Goal: Entertainment & Leisure: Consume media (video, audio)

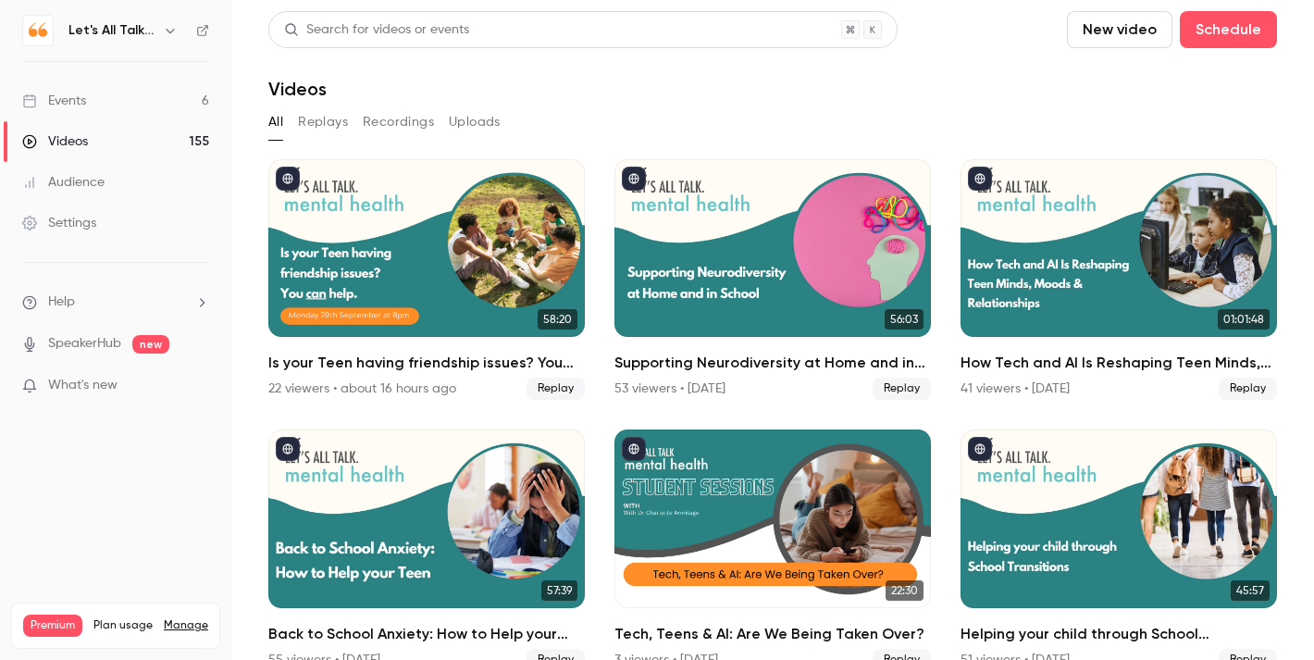
click at [103, 101] on link "Events 6" at bounding box center [115, 100] width 231 height 41
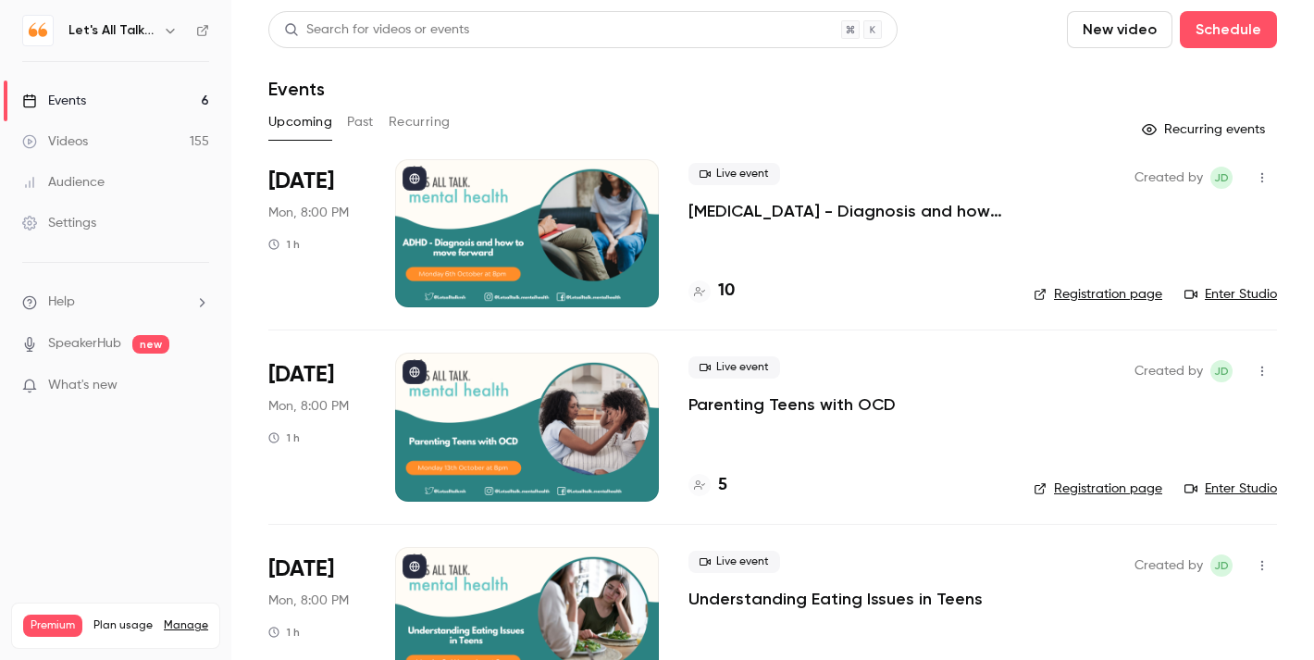
click at [174, 29] on icon "button" at bounding box center [170, 31] width 8 height 5
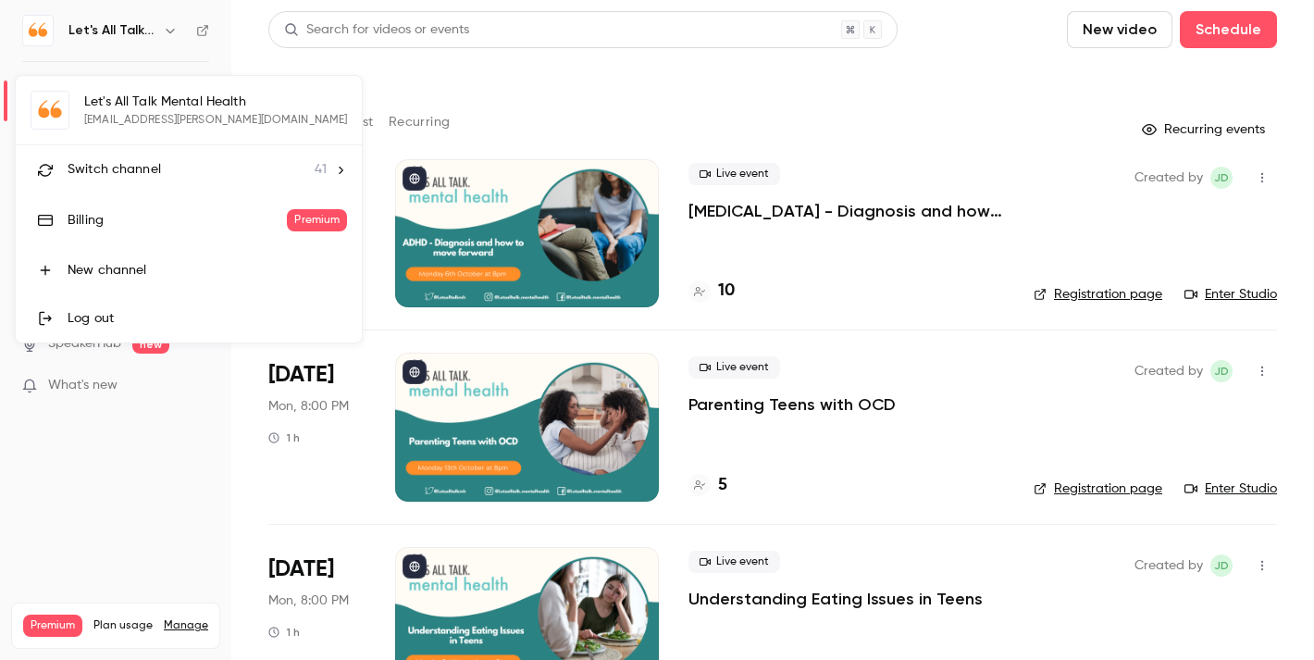
click at [163, 160] on div "Switch channel 41" at bounding box center [197, 169] width 259 height 19
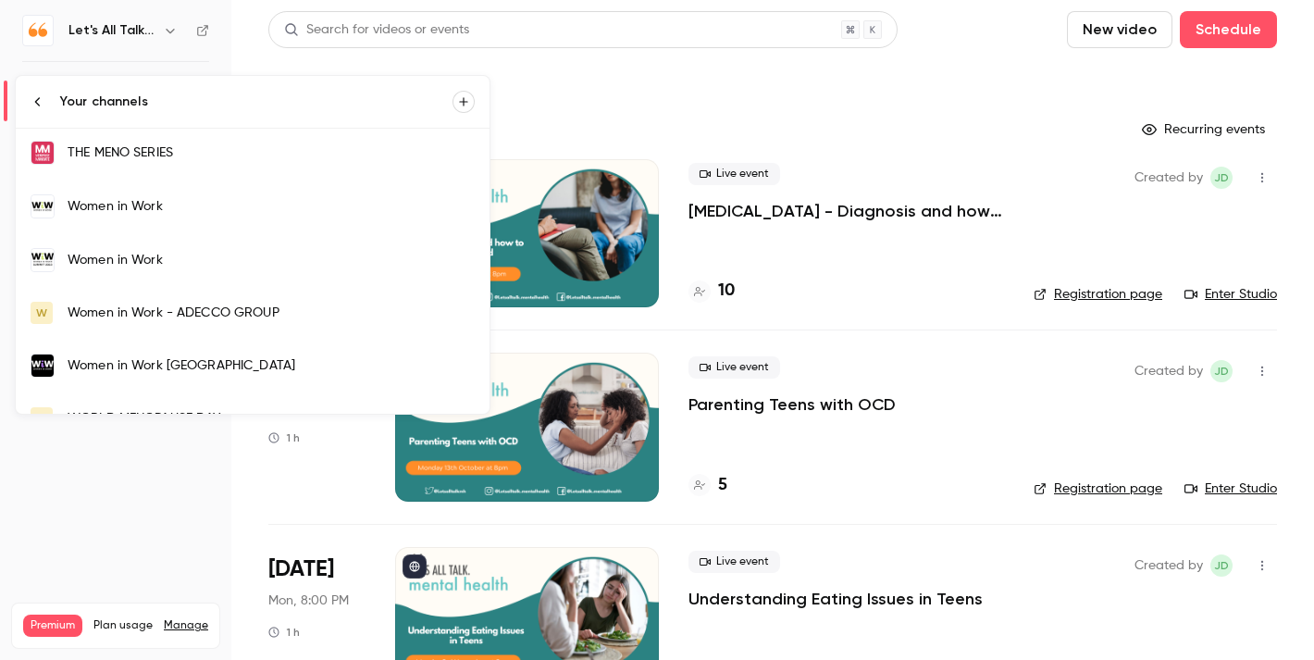
scroll to position [1885, 0]
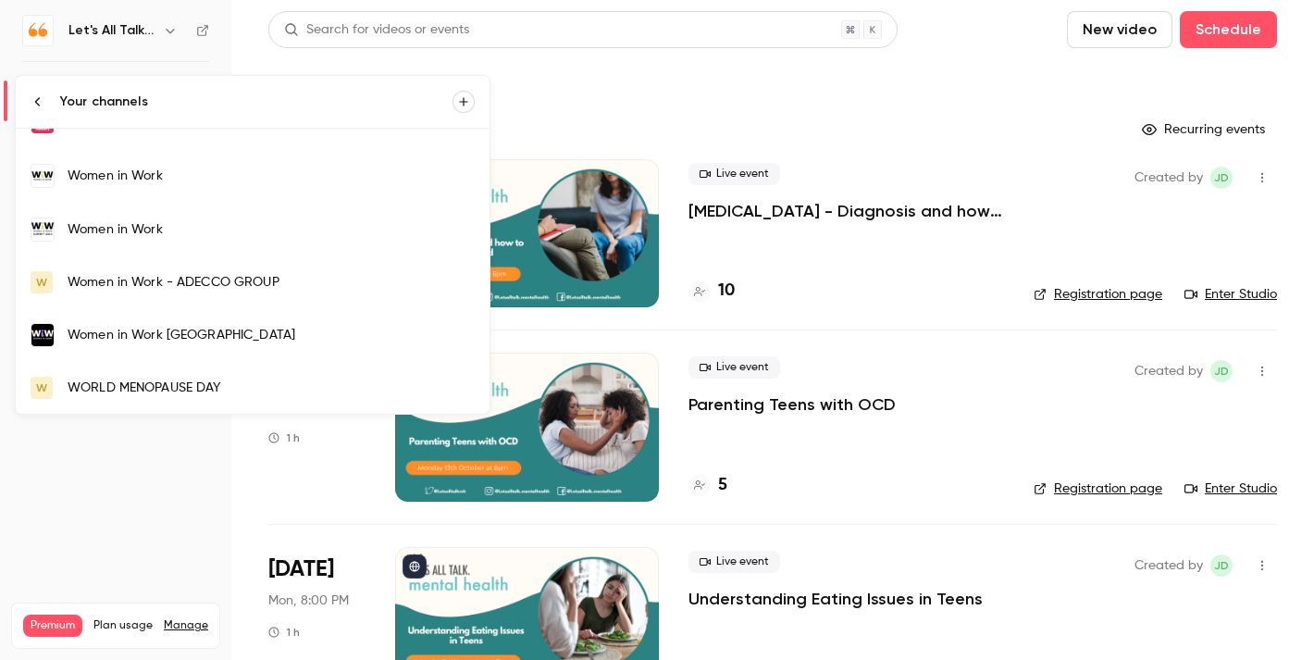
click at [172, 231] on div "Women in Work" at bounding box center [271, 229] width 407 height 19
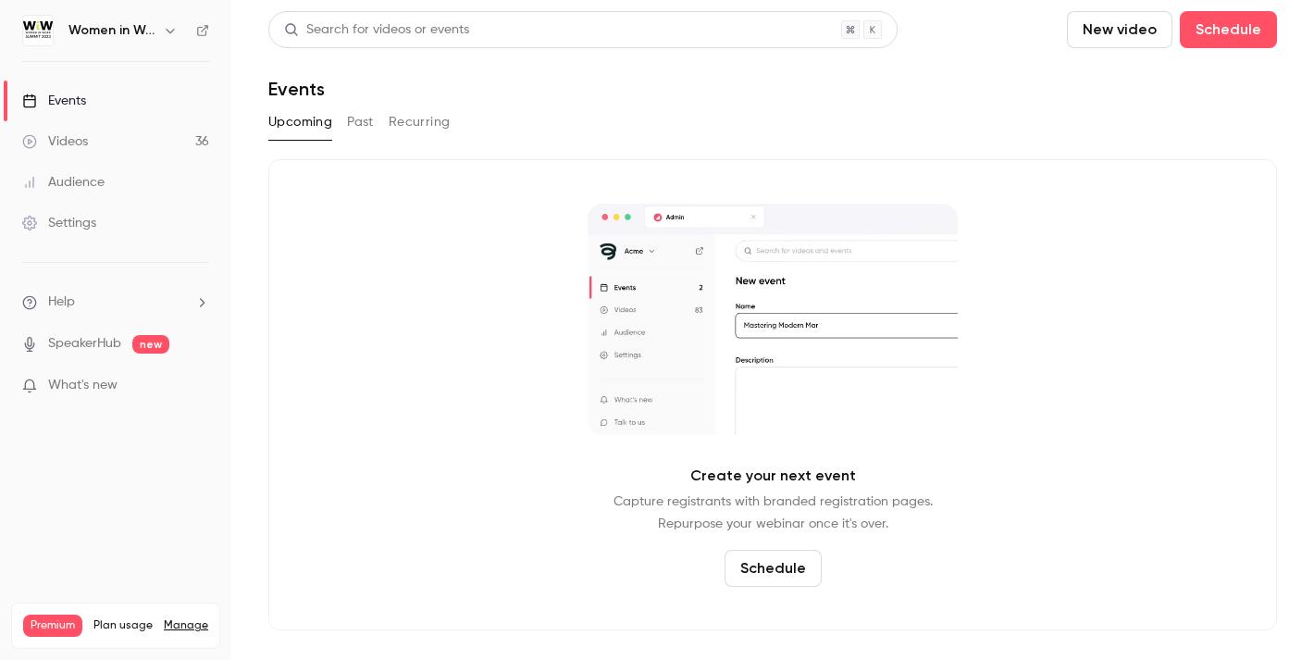
click at [118, 133] on link "Videos 36" at bounding box center [115, 141] width 231 height 41
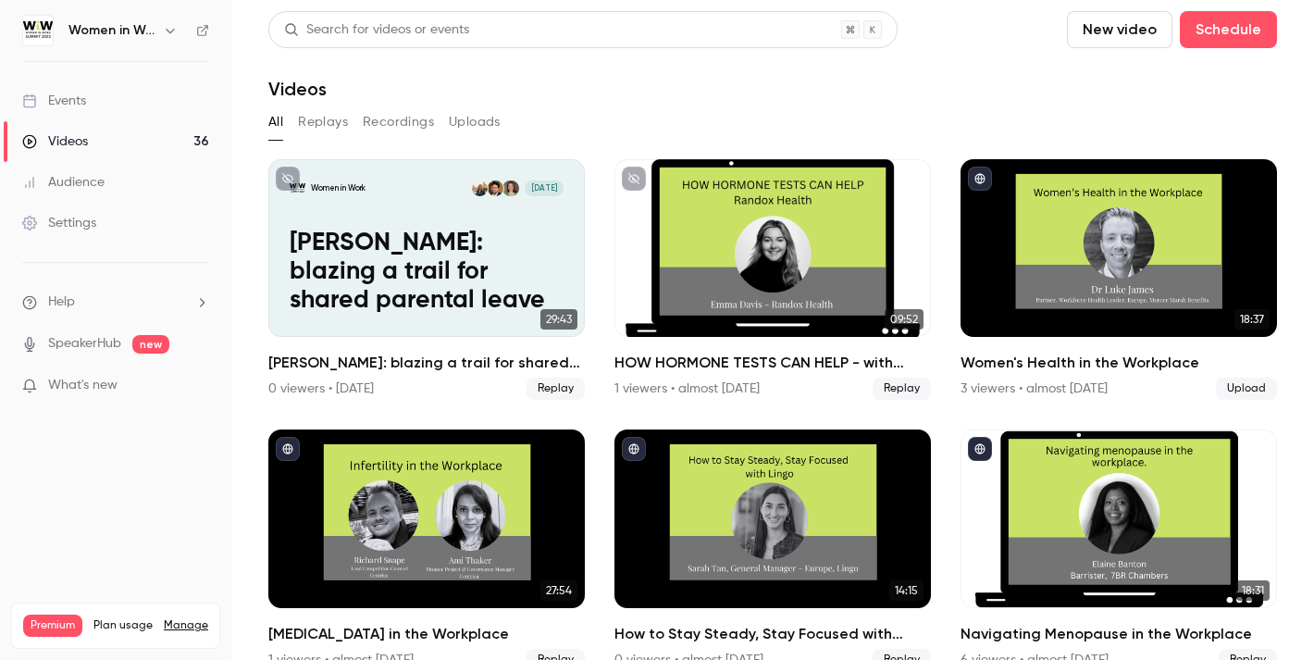
click at [165, 31] on icon "button" at bounding box center [170, 30] width 15 height 15
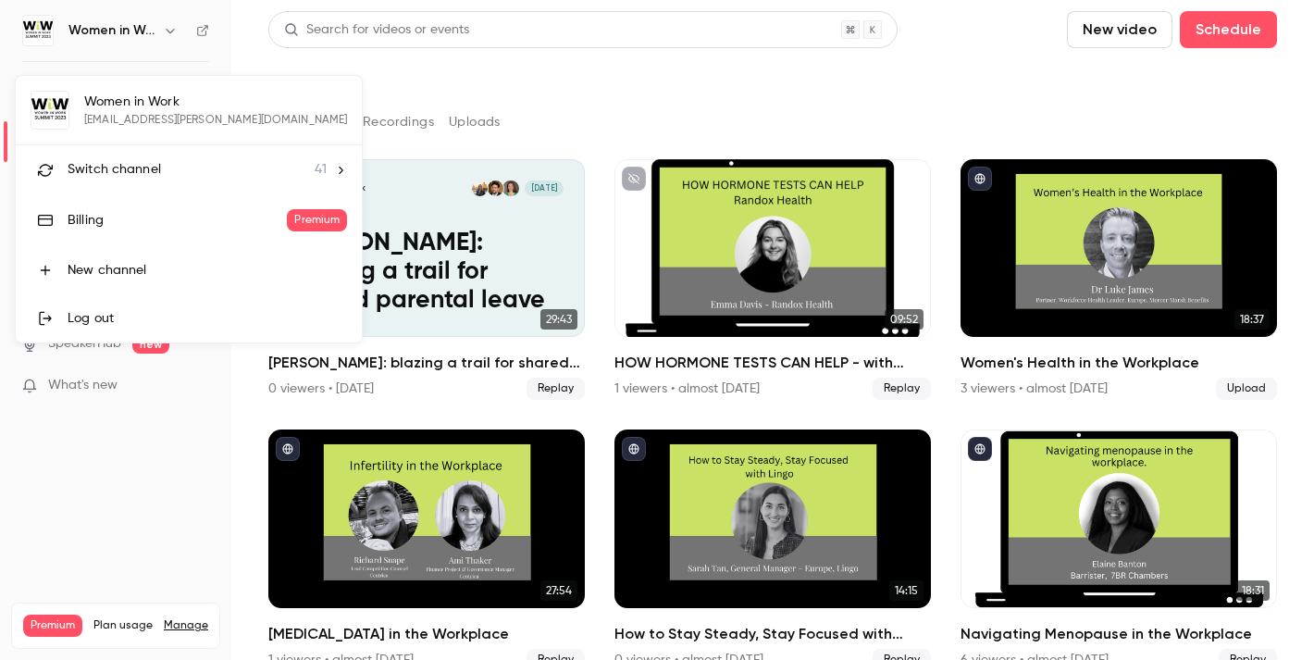
click at [143, 166] on span "Switch channel" at bounding box center [114, 169] width 93 height 19
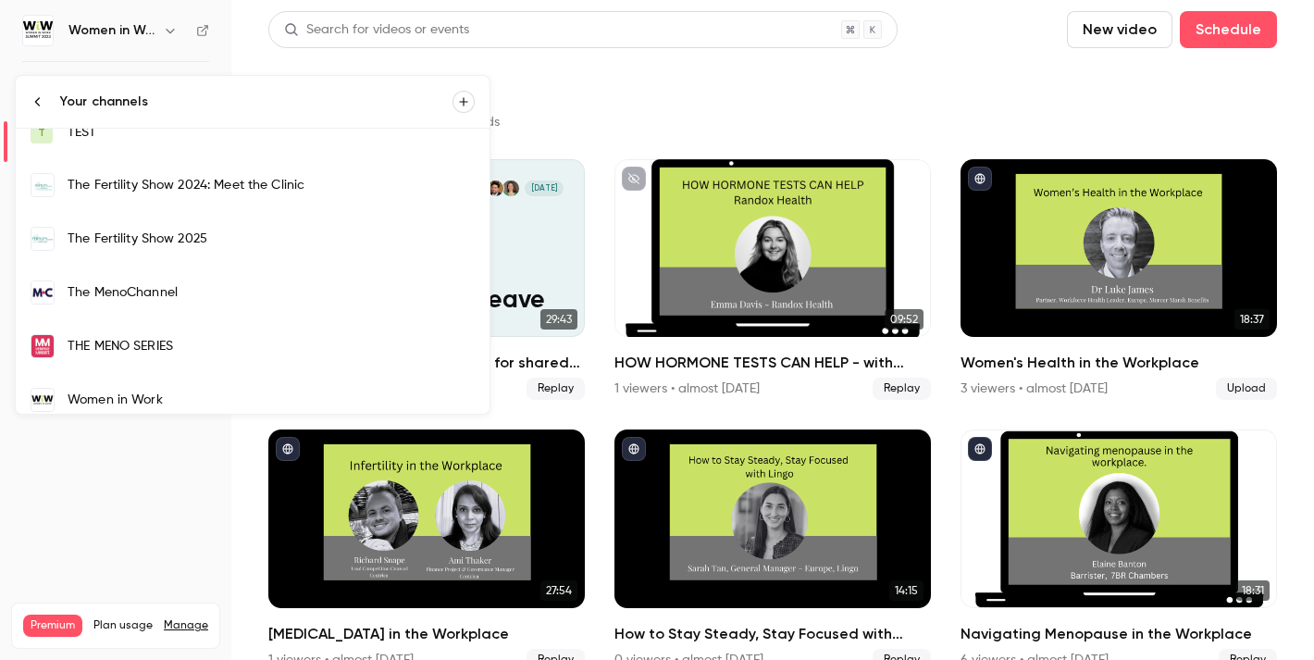
scroll to position [1865, 0]
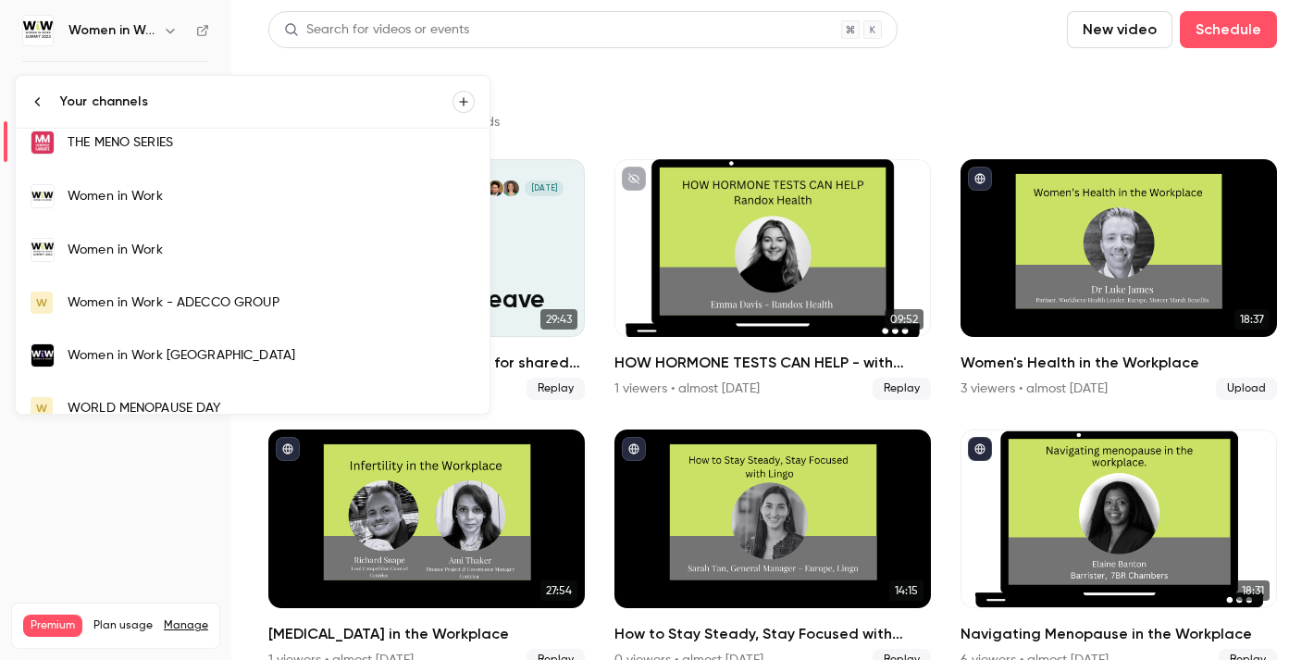
click at [166, 193] on div "Women in Work" at bounding box center [271, 196] width 407 height 19
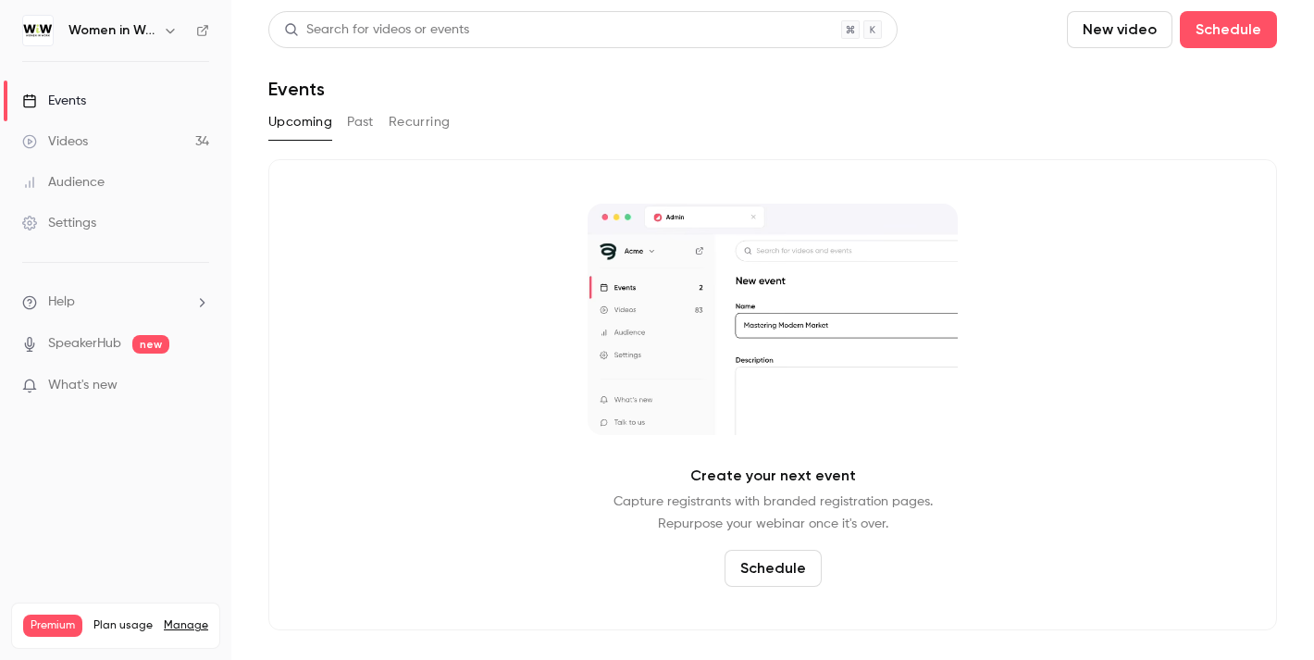
click at [85, 139] on div "Videos" at bounding box center [55, 141] width 66 height 19
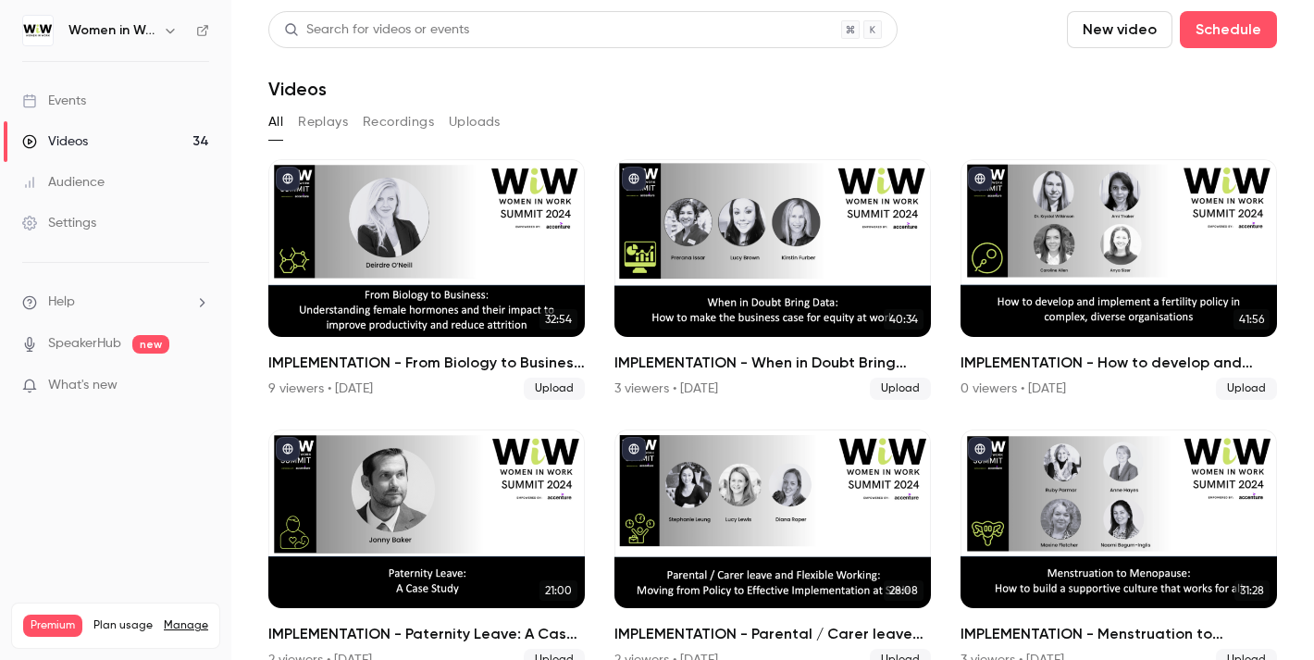
click at [160, 31] on button "button" at bounding box center [170, 30] width 22 height 22
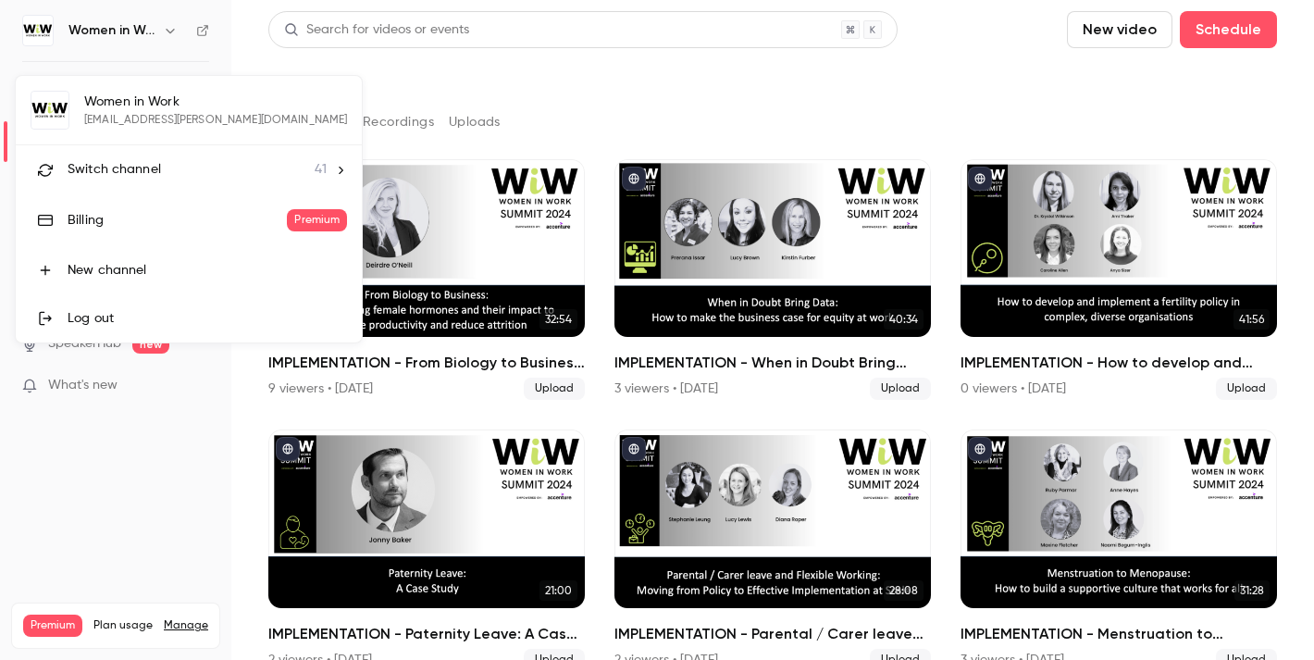
click at [155, 168] on span "Switch channel" at bounding box center [114, 169] width 93 height 19
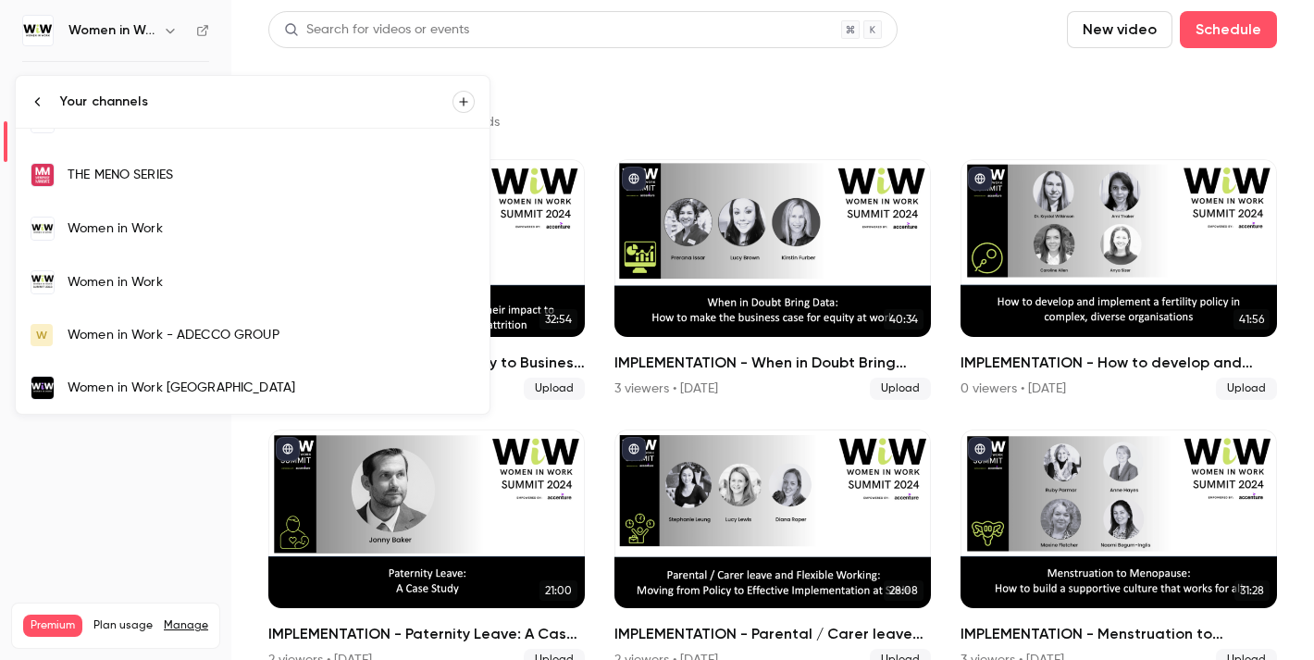
scroll to position [1885, 0]
click at [164, 324] on link "Women in Work [GEOGRAPHIC_DATA]" at bounding box center [253, 335] width 474 height 54
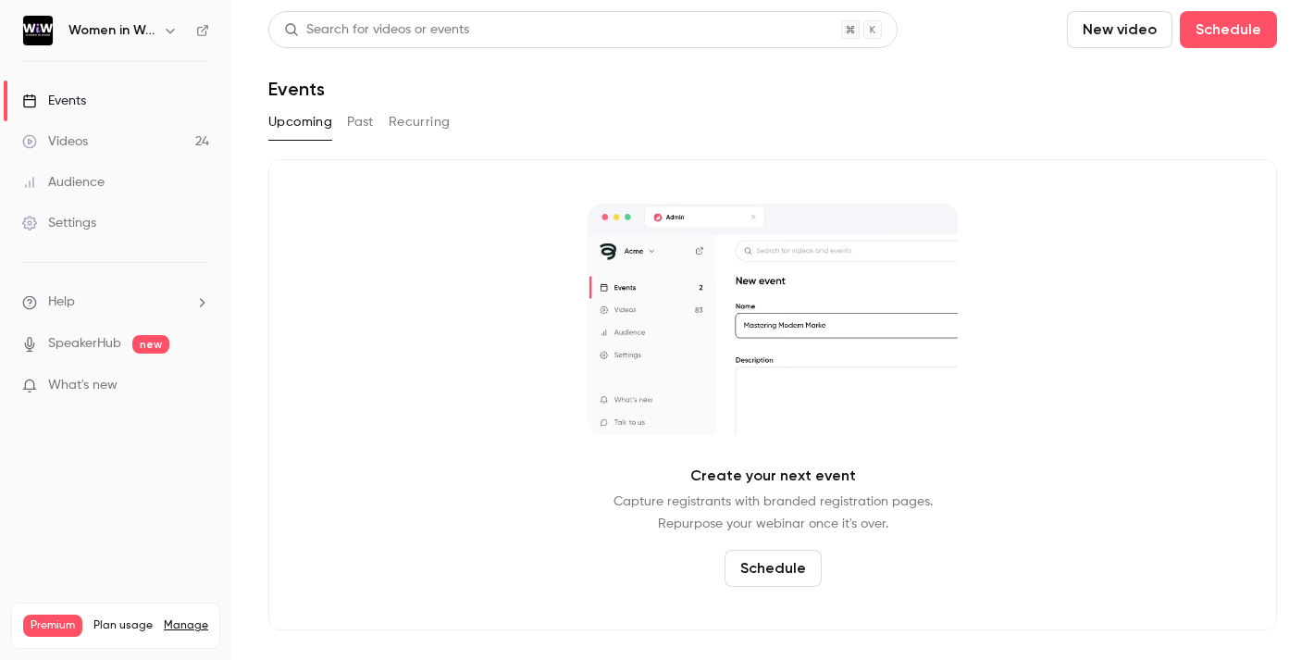
click at [88, 136] on link "Videos 24" at bounding box center [115, 141] width 231 height 41
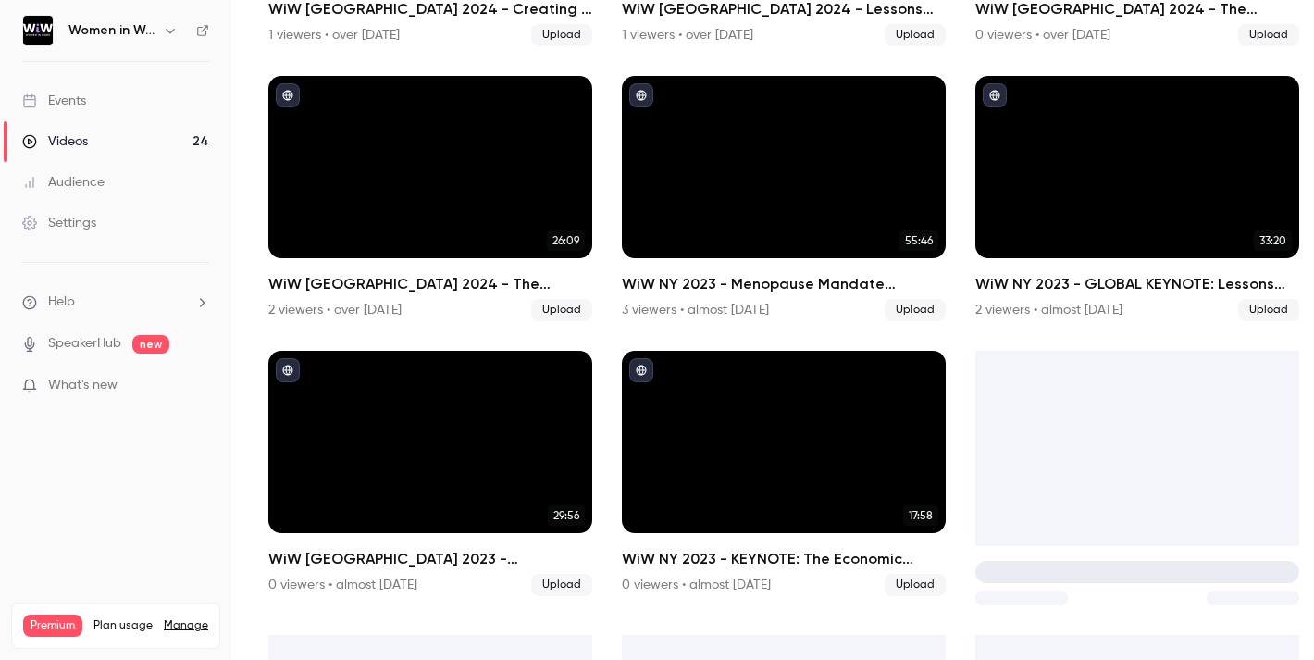
scroll to position [1462, 0]
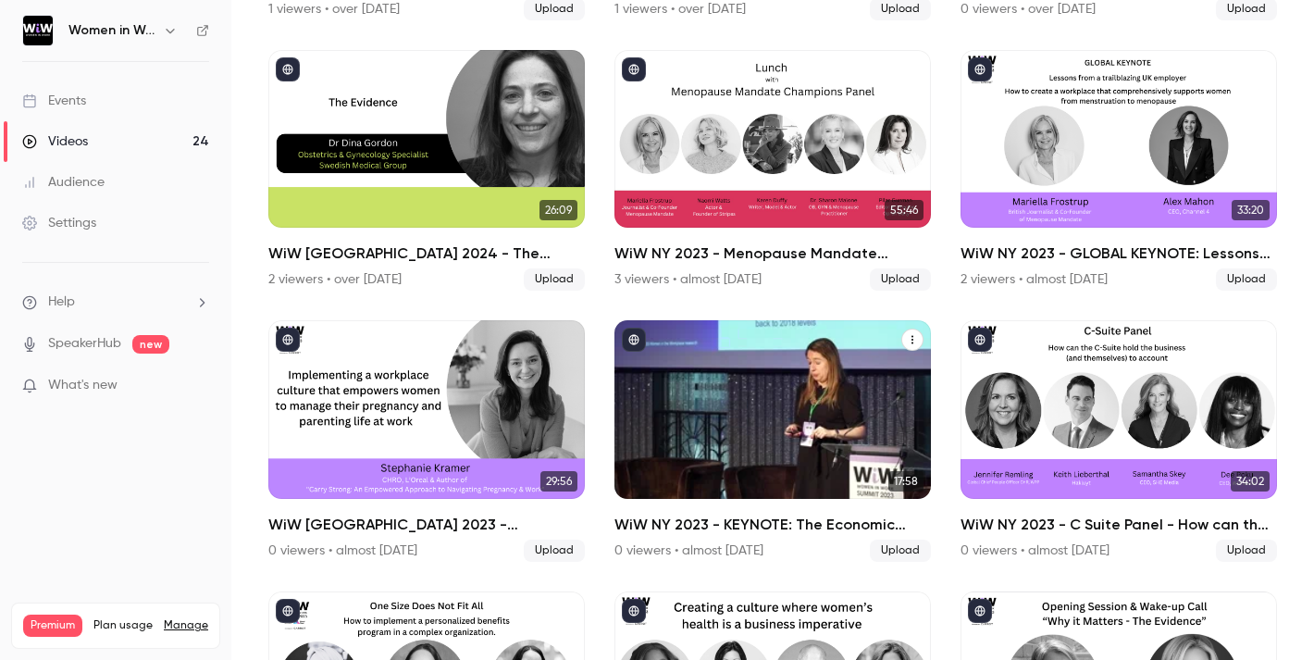
click at [748, 431] on div "WiW NY 2023 - KEYNOTE: The Economic Argument - Why supporting women in the work…" at bounding box center [772, 409] width 316 height 178
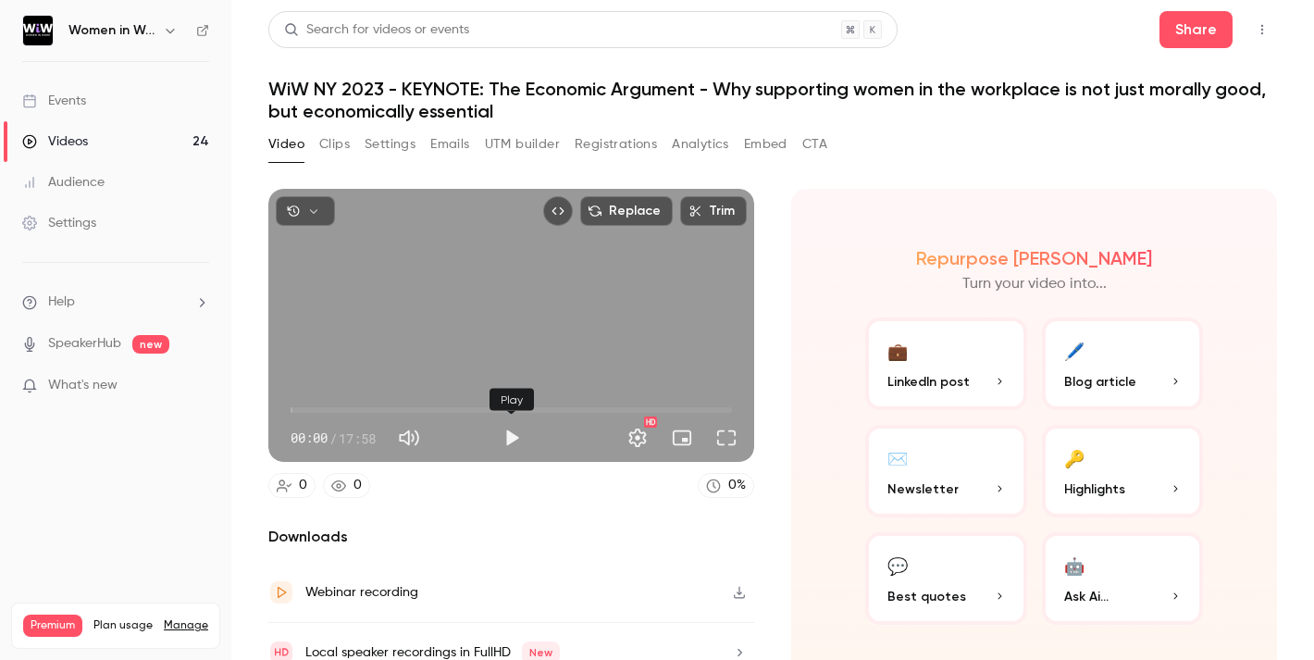
click at [511, 435] on button "Play" at bounding box center [511, 437] width 37 height 37
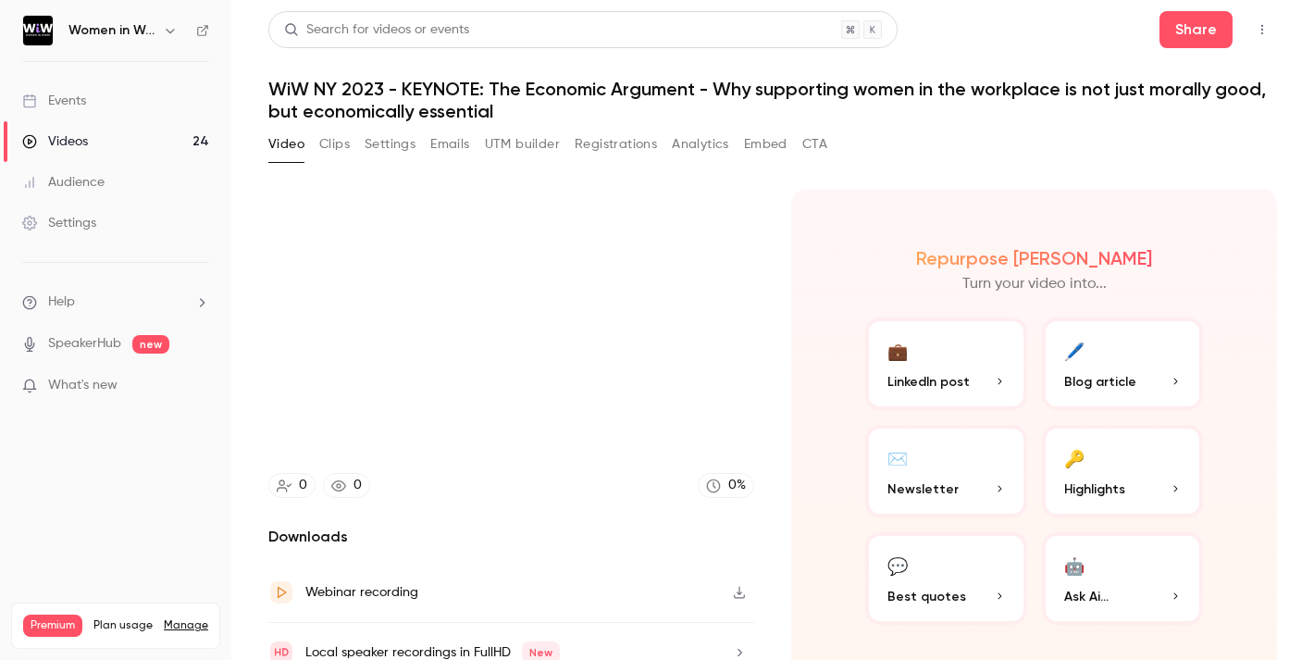
type input "***"
click at [348, 147] on button "Clips" at bounding box center [334, 145] width 31 height 30
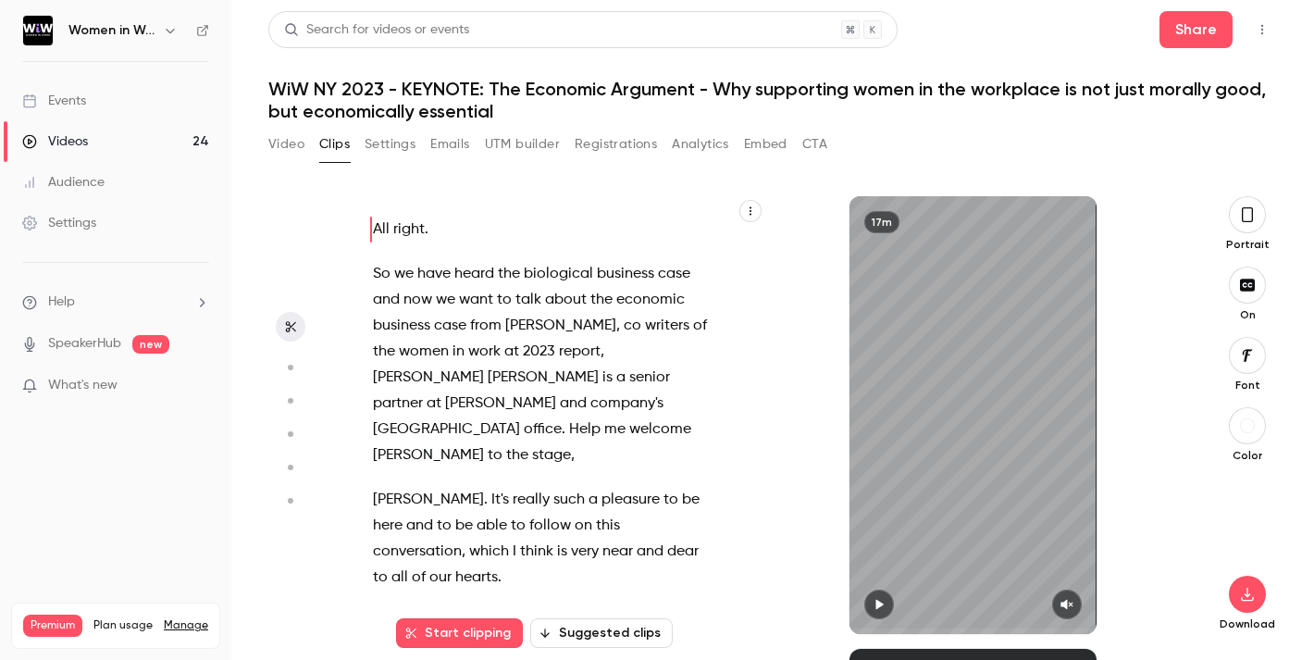
click at [592, 631] on button "Suggested clips" at bounding box center [601, 633] width 142 height 30
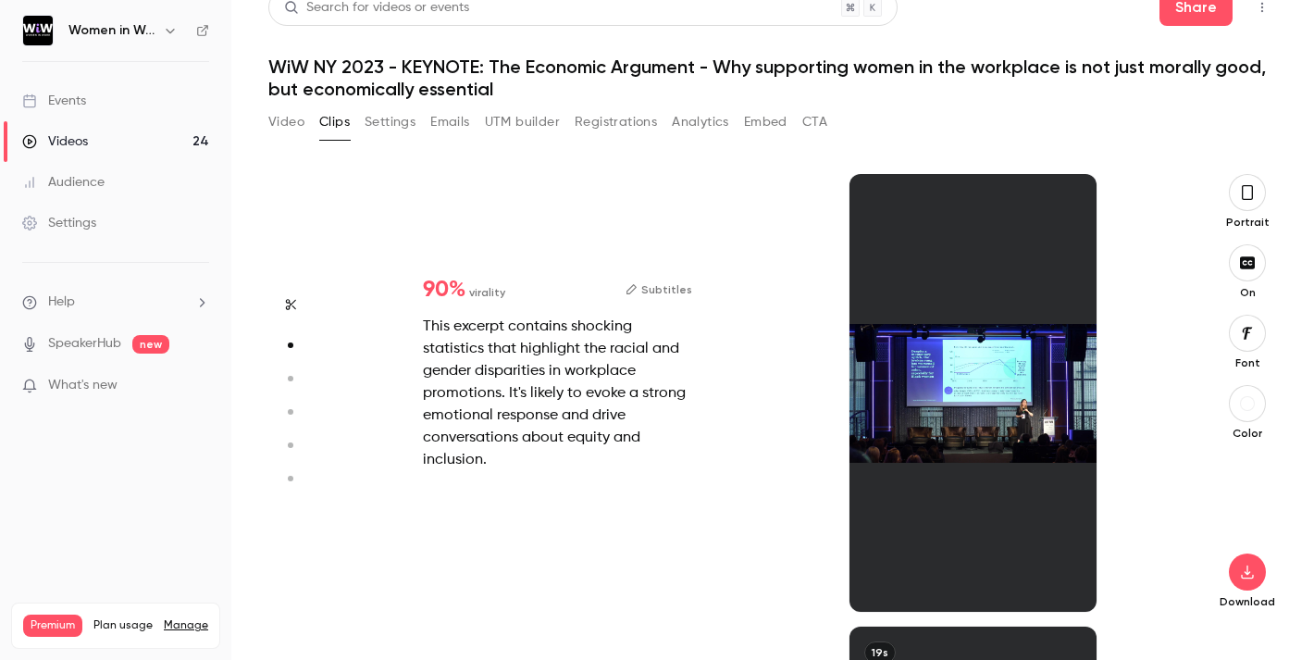
scroll to position [452, 0]
click at [970, 425] on div at bounding box center [972, 393] width 246 height 438
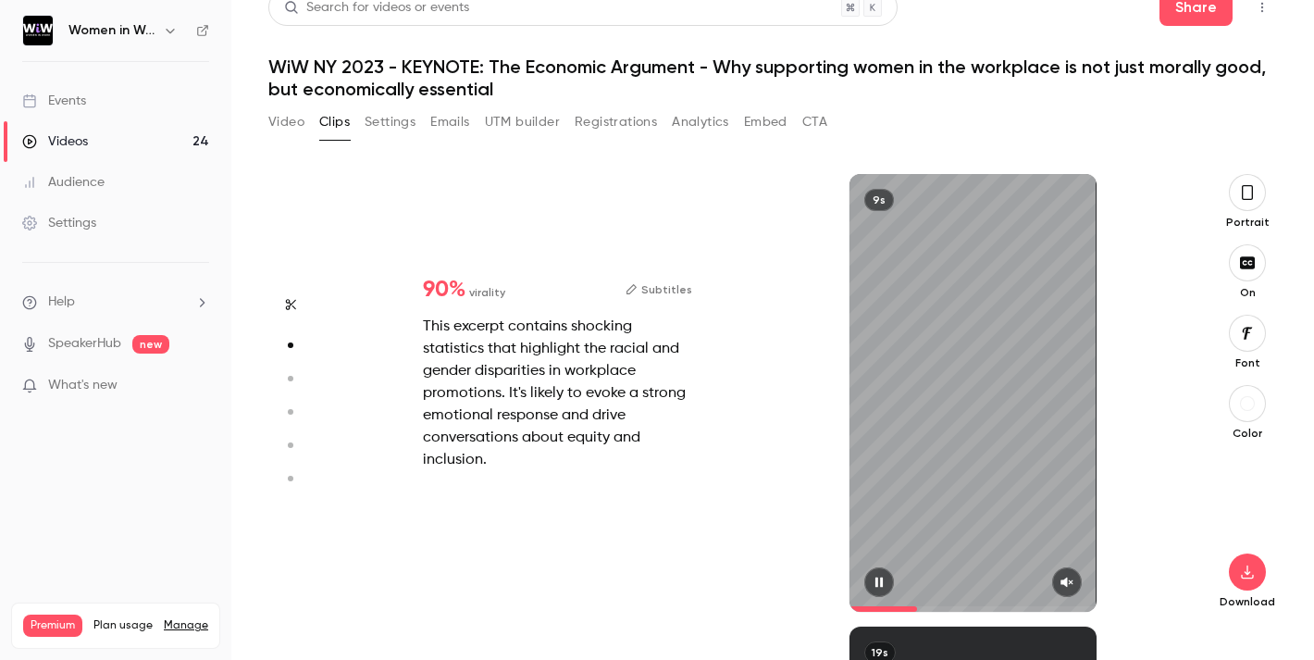
click at [1077, 577] on button "button" at bounding box center [1067, 582] width 30 height 30
type input "*"
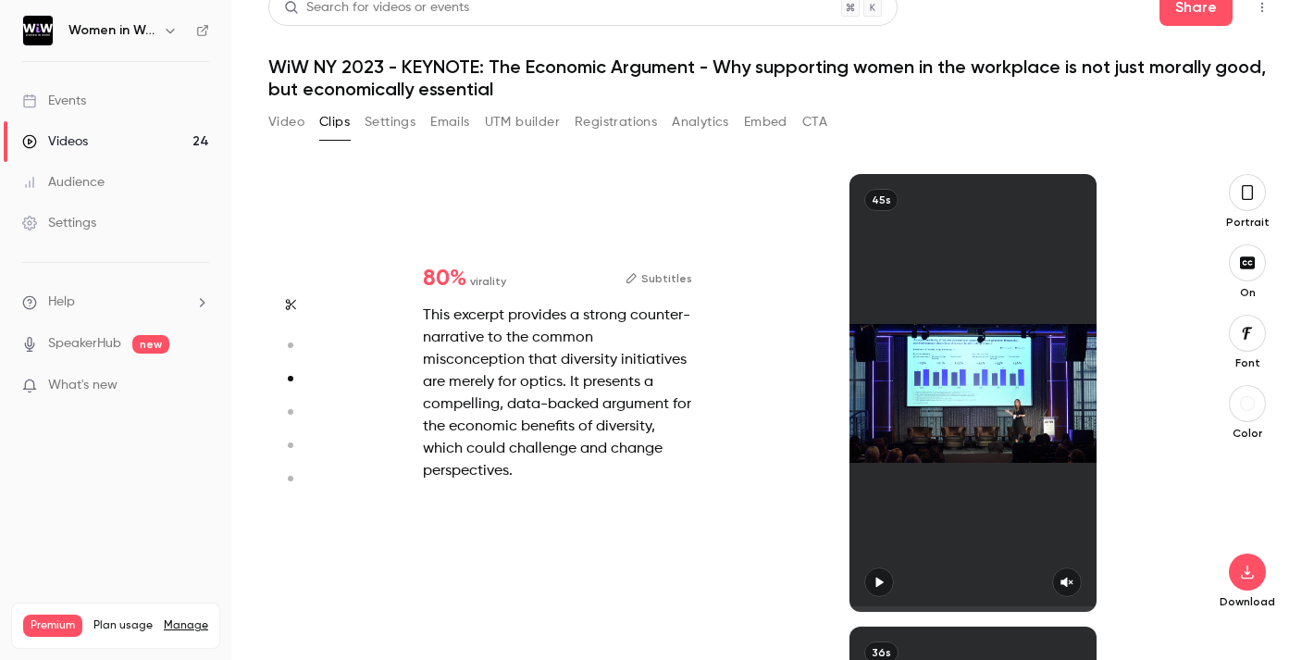
type input "*"
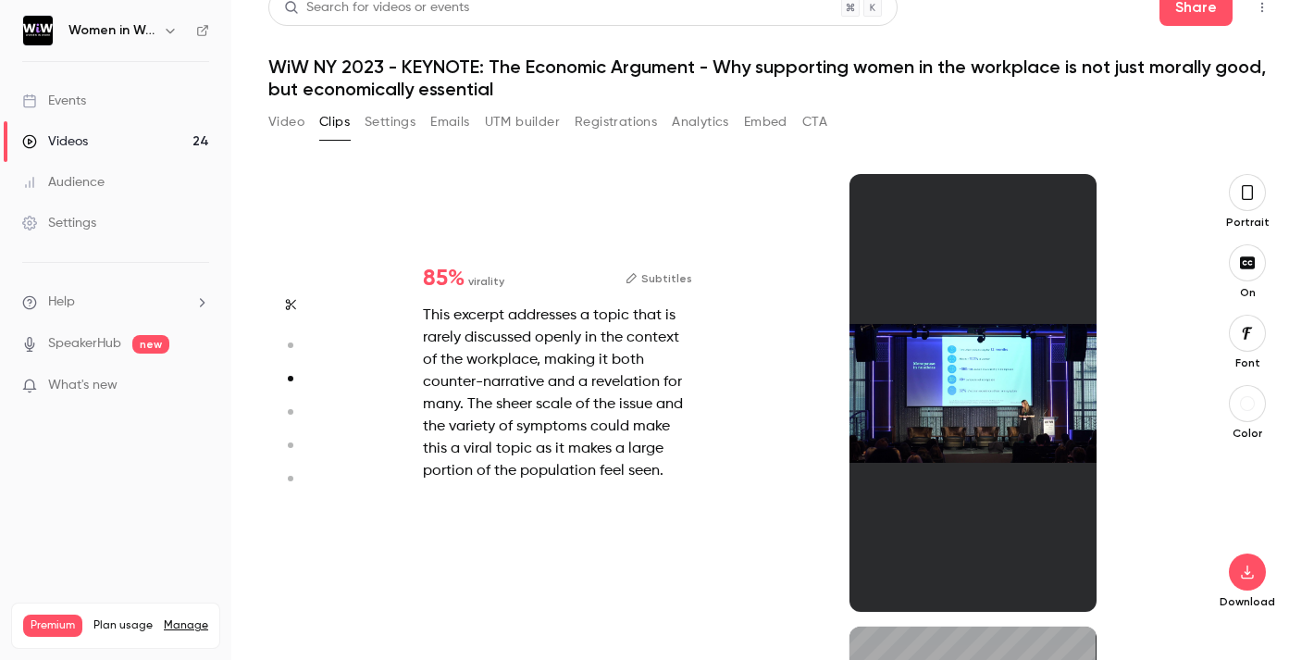
type input "*"
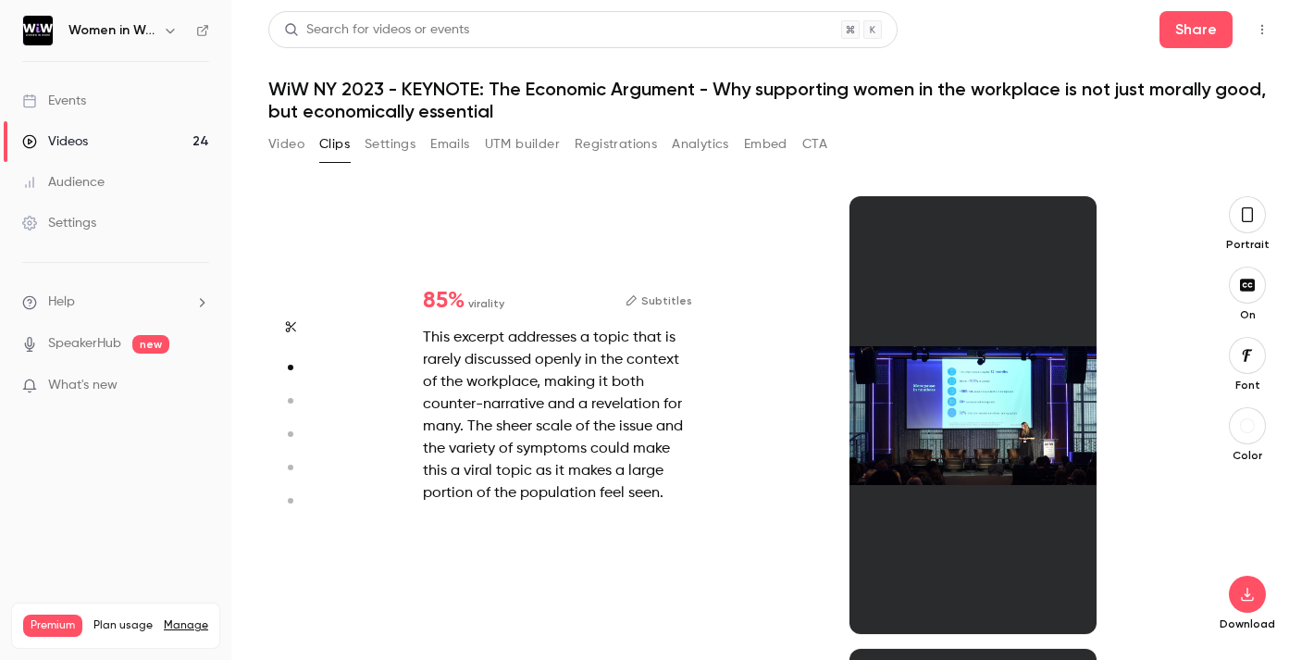
type input "*"
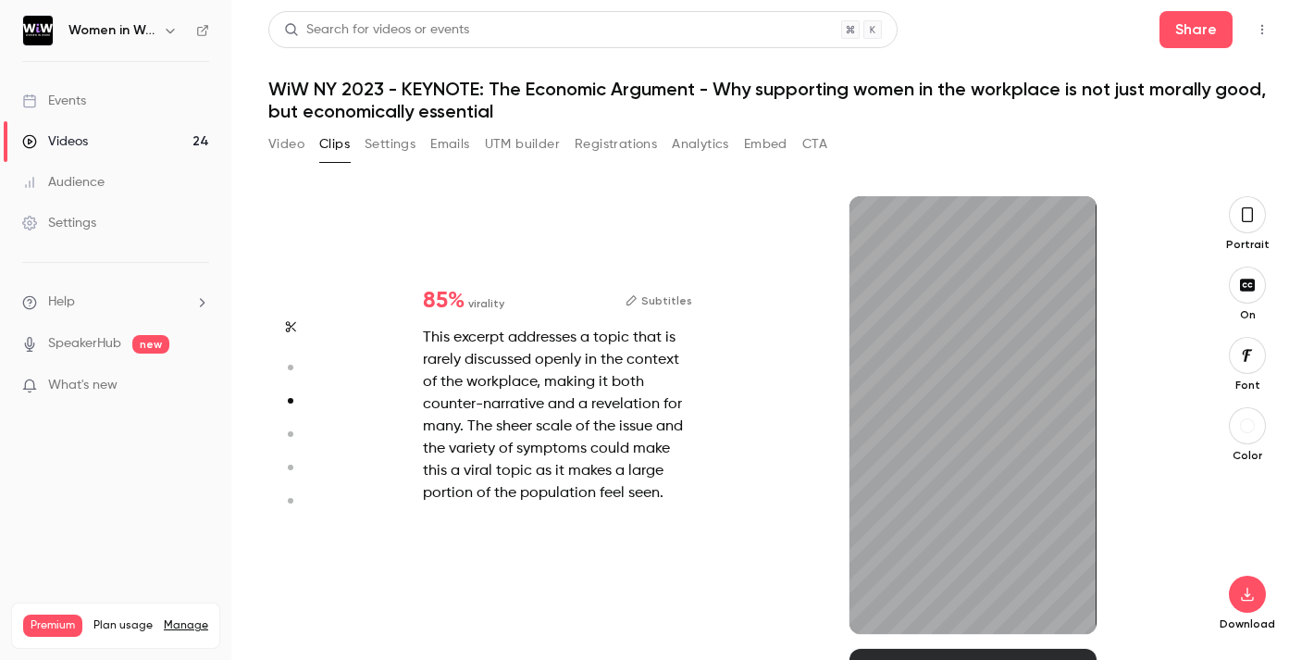
scroll to position [905, 0]
click at [1069, 606] on icon "button" at bounding box center [1066, 604] width 15 height 13
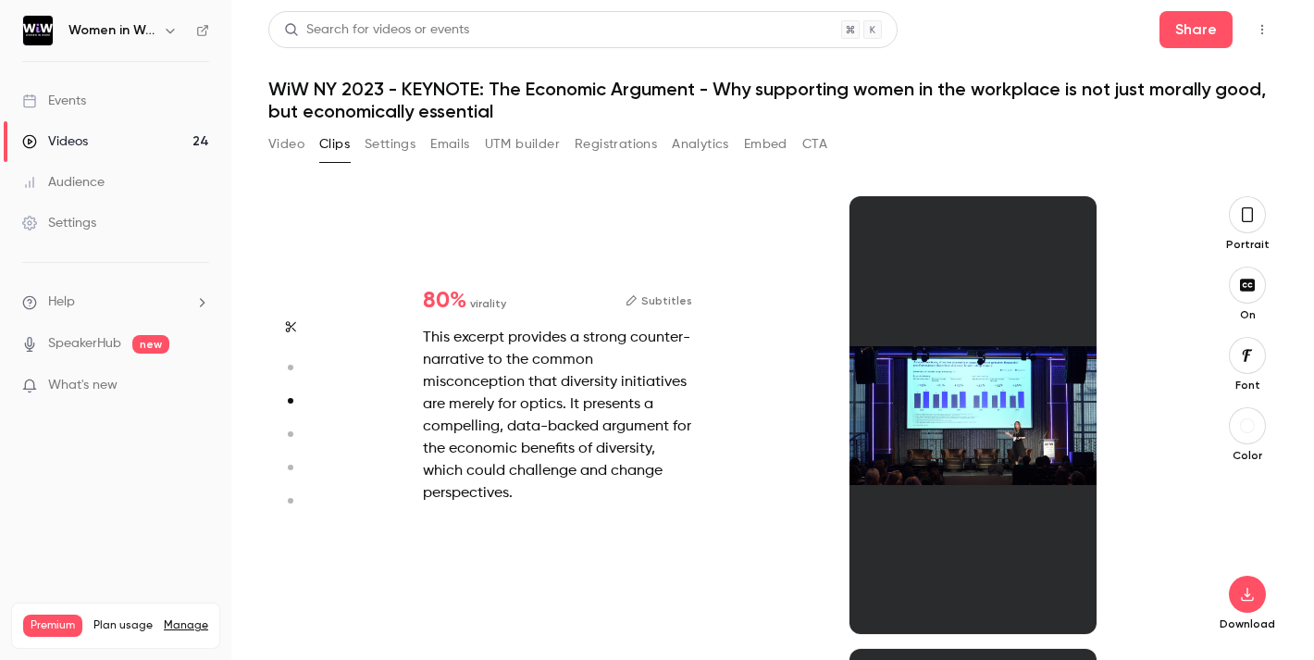
type input "*"
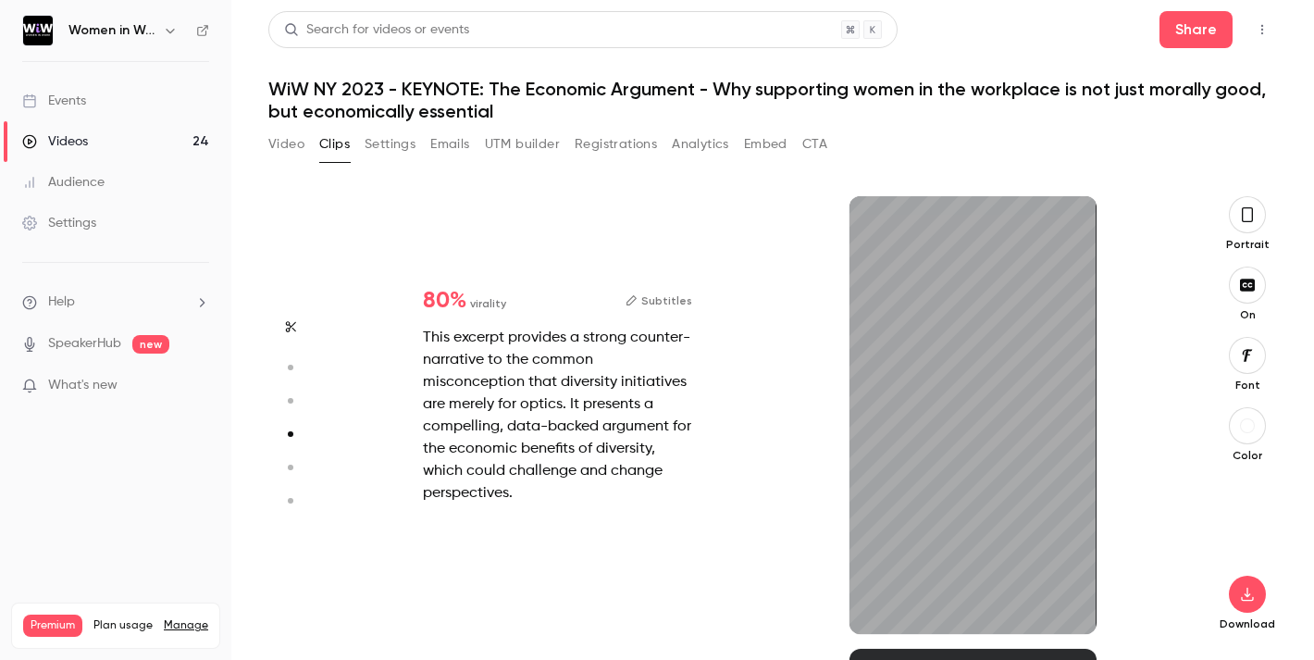
scroll to position [1357, 0]
click at [1066, 603] on icon "button" at bounding box center [1066, 604] width 12 height 10
type input "*"
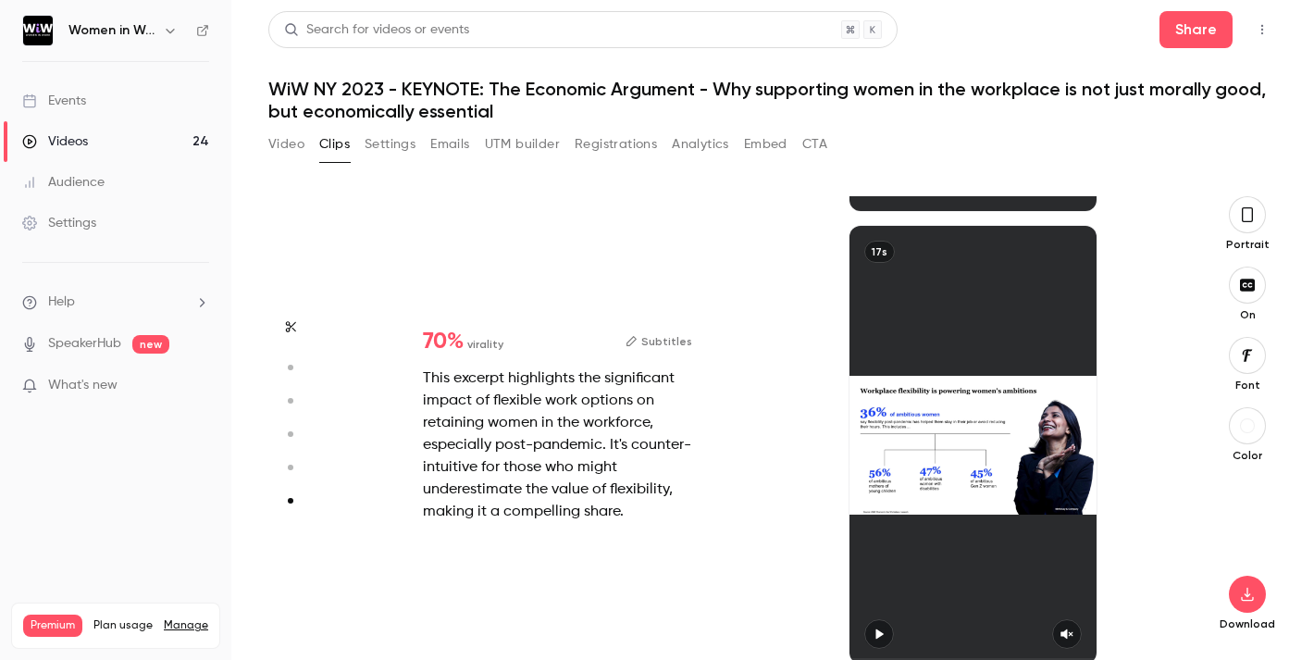
scroll to position [22, 0]
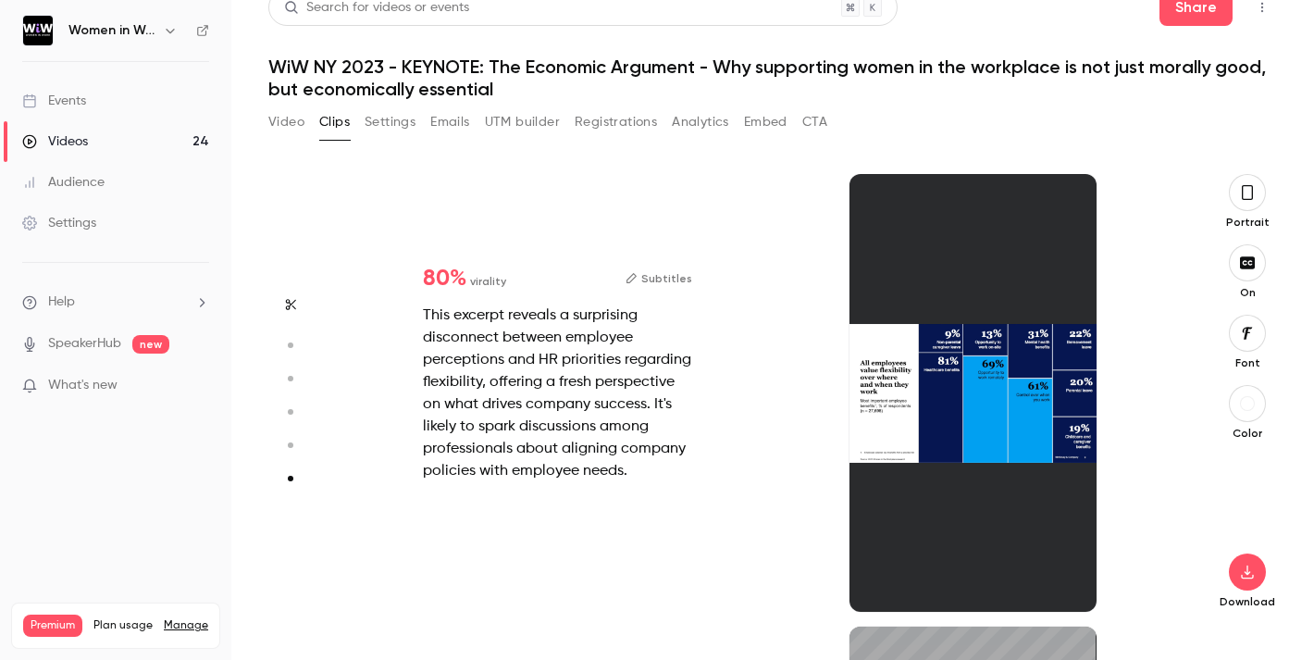
type input "*"
click at [286, 121] on button "Video" at bounding box center [286, 122] width 36 height 30
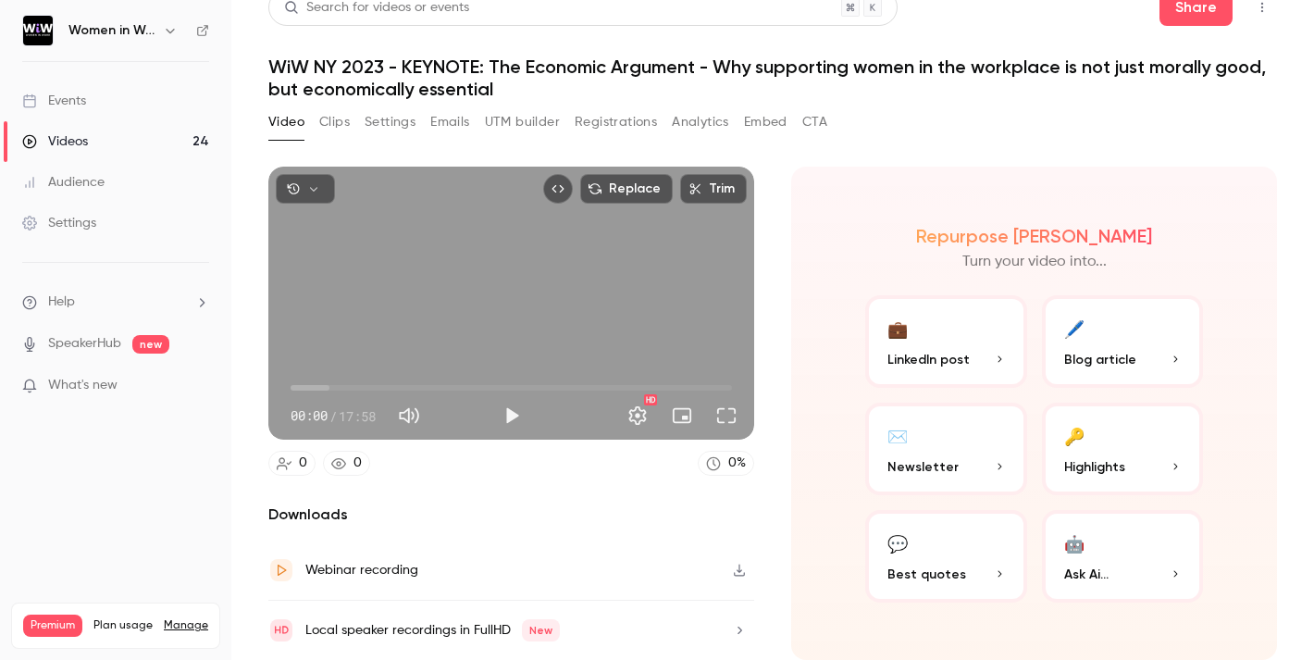
scroll to position [22, 0]
click at [392, 117] on button "Settings" at bounding box center [389, 122] width 51 height 30
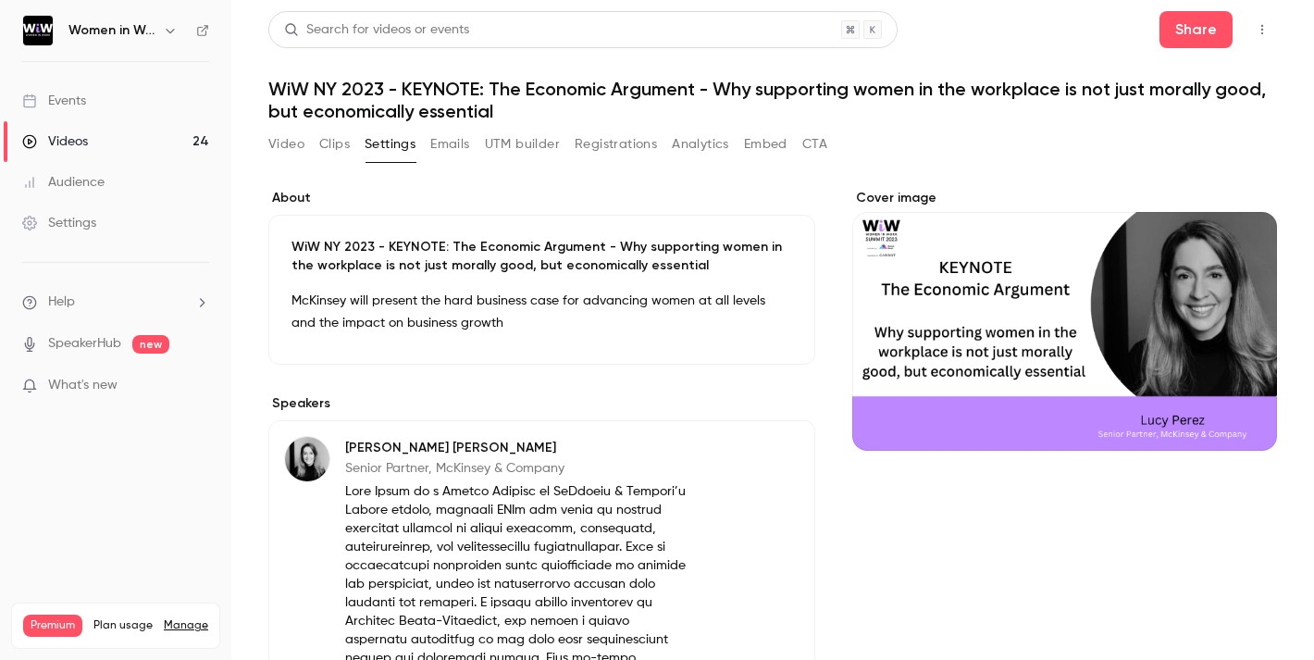
click at [293, 141] on button "Video" at bounding box center [286, 145] width 36 height 30
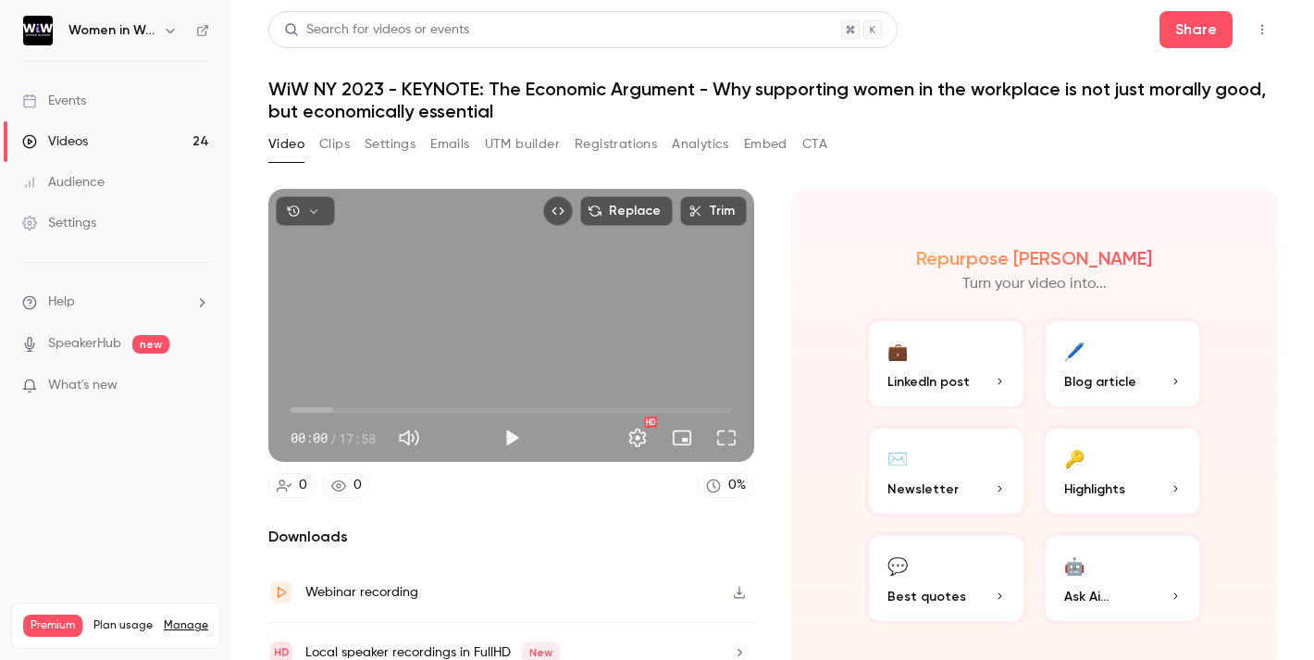
click at [338, 142] on button "Clips" at bounding box center [334, 145] width 31 height 30
